Goal: Task Accomplishment & Management: Manage account settings

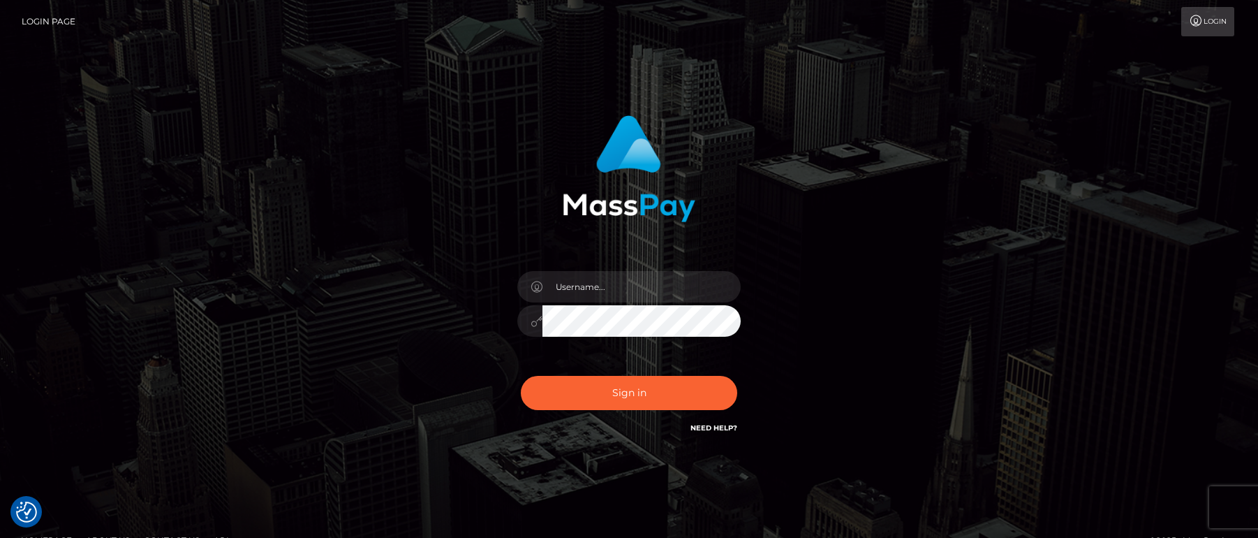
drag, startPoint x: 531, startPoint y: 240, endPoint x: 584, endPoint y: 283, distance: 67.5
click at [533, 240] on div "Sign in" at bounding box center [629, 275] width 366 height 341
click at [586, 287] on input "text" at bounding box center [641, 286] width 198 height 31
click at [572, 286] on input "text" at bounding box center [641, 286] width 198 height 31
paste input "[PERSON_NAME].tilia"
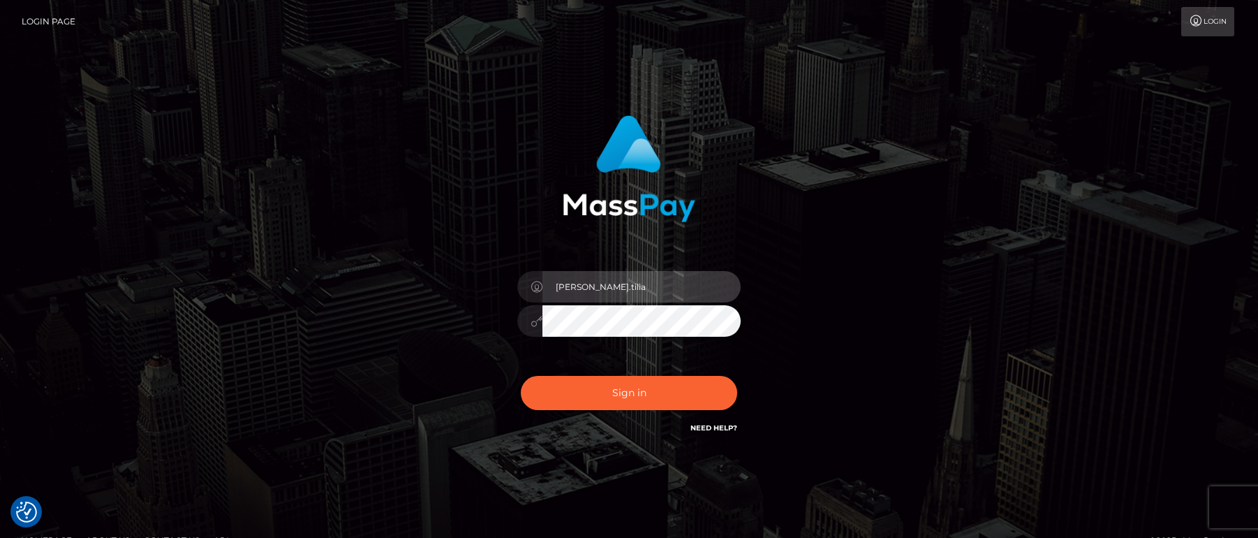
type input "[PERSON_NAME].tilia"
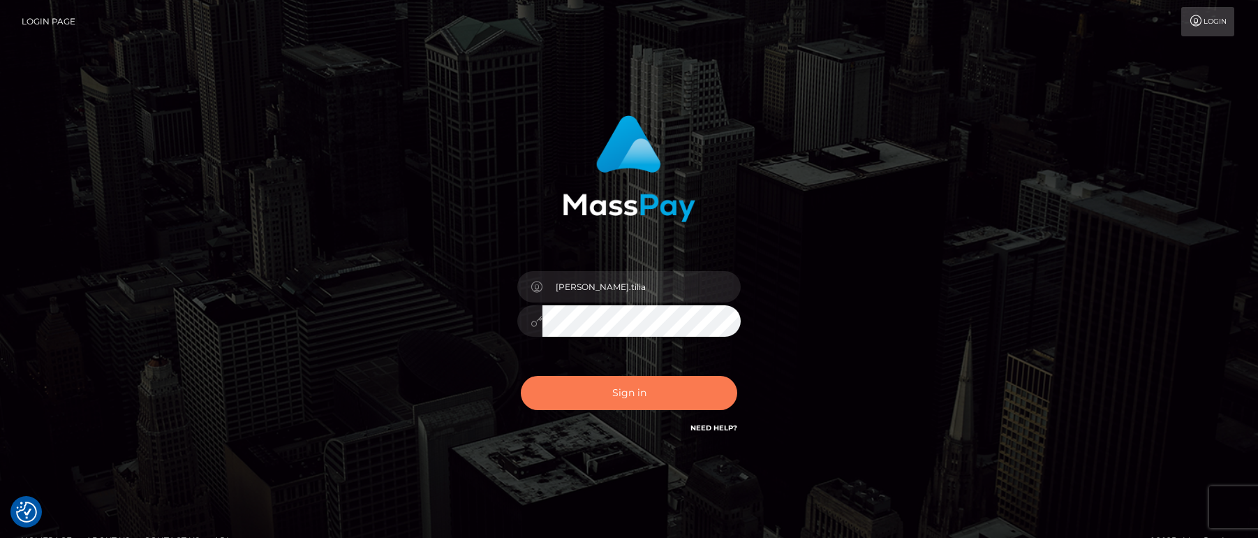
click at [630, 392] on button "Sign in" at bounding box center [629, 393] width 216 height 34
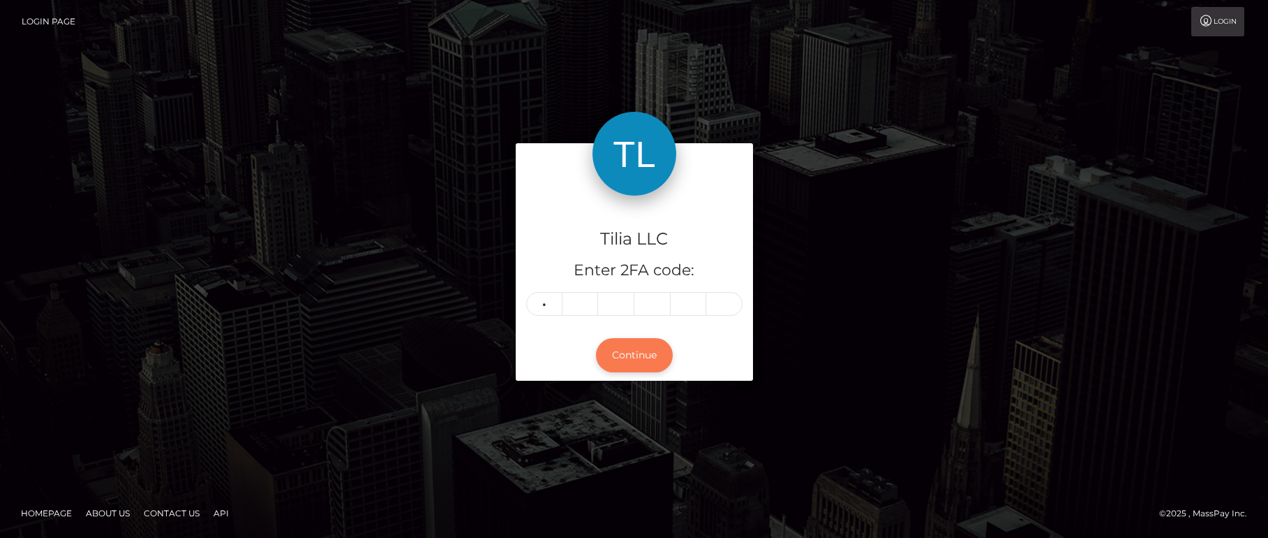
type input "0"
type input "7"
type input "0"
type input "1"
type input "0"
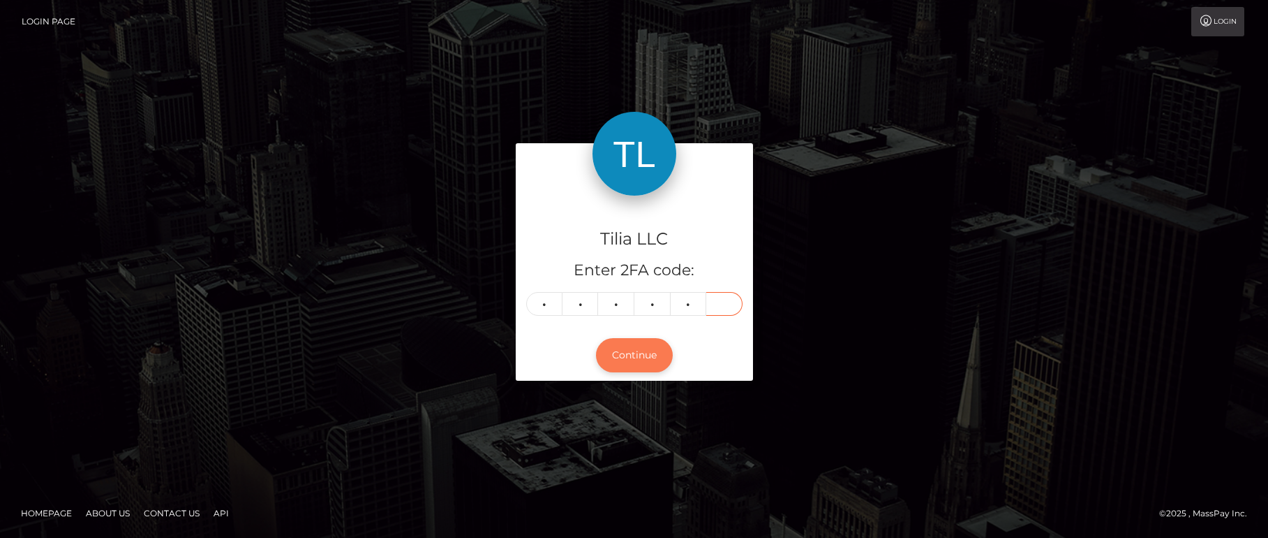
type input "3"
